Goal: Check status: Check status

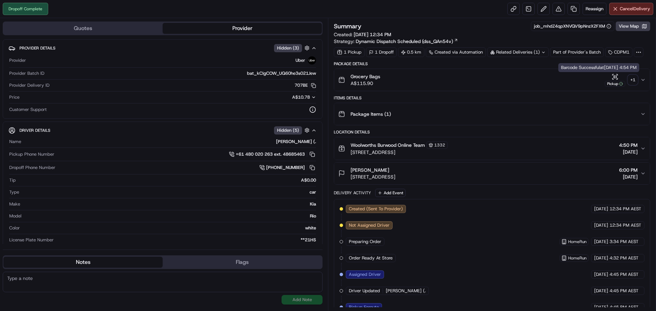
click at [632, 82] on div "+ 1" at bounding box center [633, 80] width 10 height 10
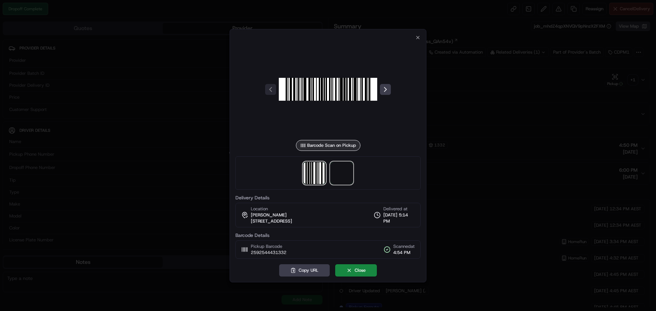
click at [347, 167] on span at bounding box center [342, 173] width 22 height 22
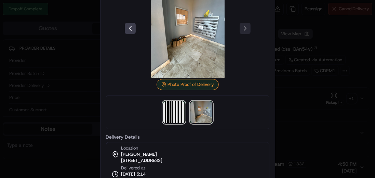
click at [174, 112] on img at bounding box center [174, 112] width 22 height 22
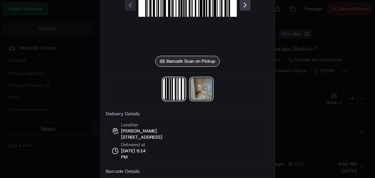
click at [201, 99] on img at bounding box center [201, 89] width 22 height 22
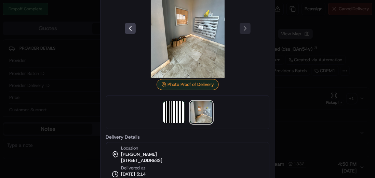
click at [284, 83] on div at bounding box center [187, 89] width 375 height 178
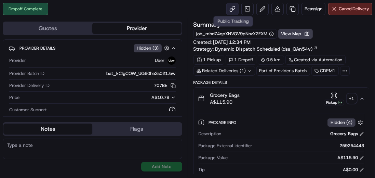
click at [230, 7] on link at bounding box center [232, 9] width 12 height 12
